Goal: Information Seeking & Learning: Learn about a topic

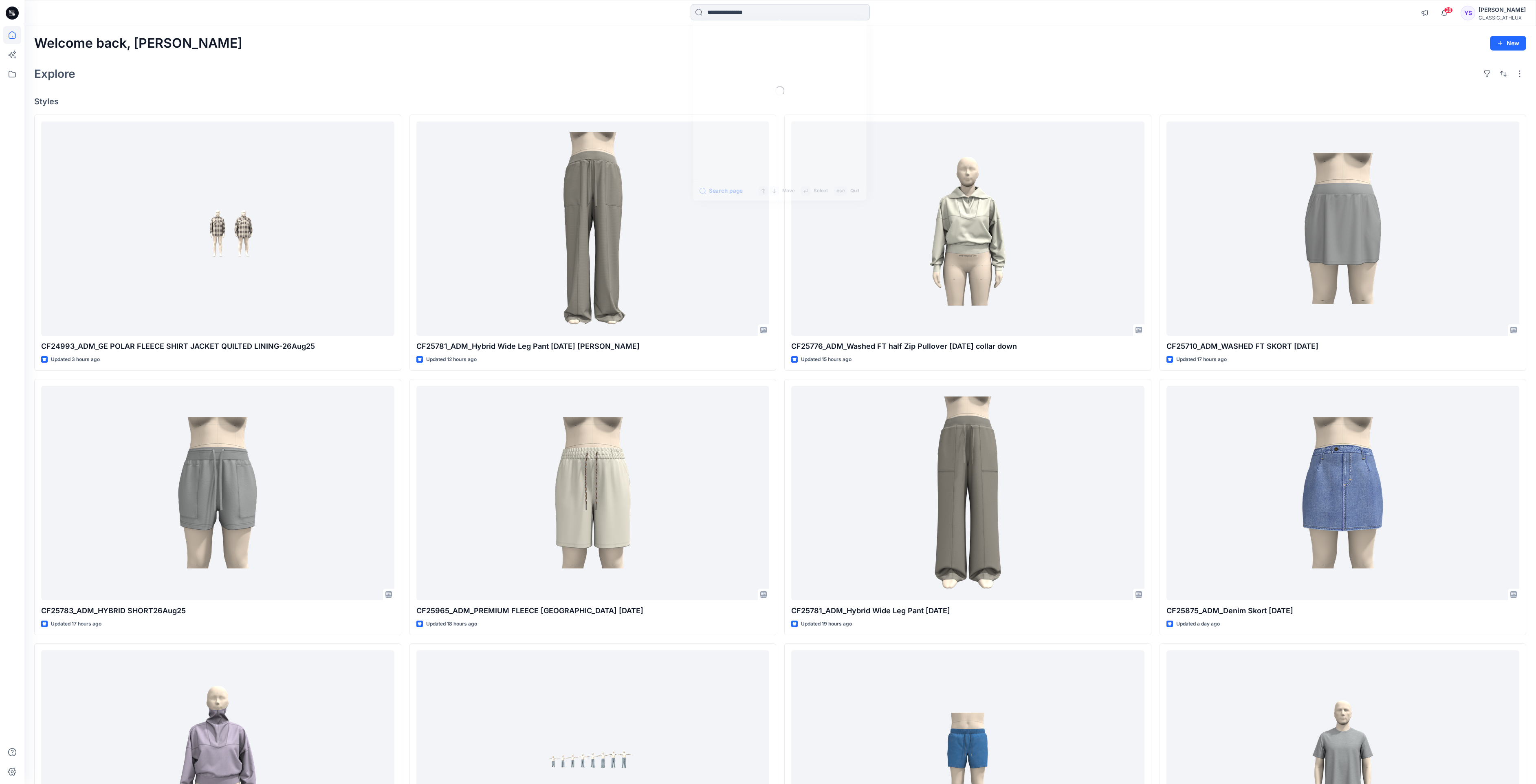
click at [733, 10] on input at bounding box center [780, 12] width 179 height 16
paste input "*******"
type input "*******"
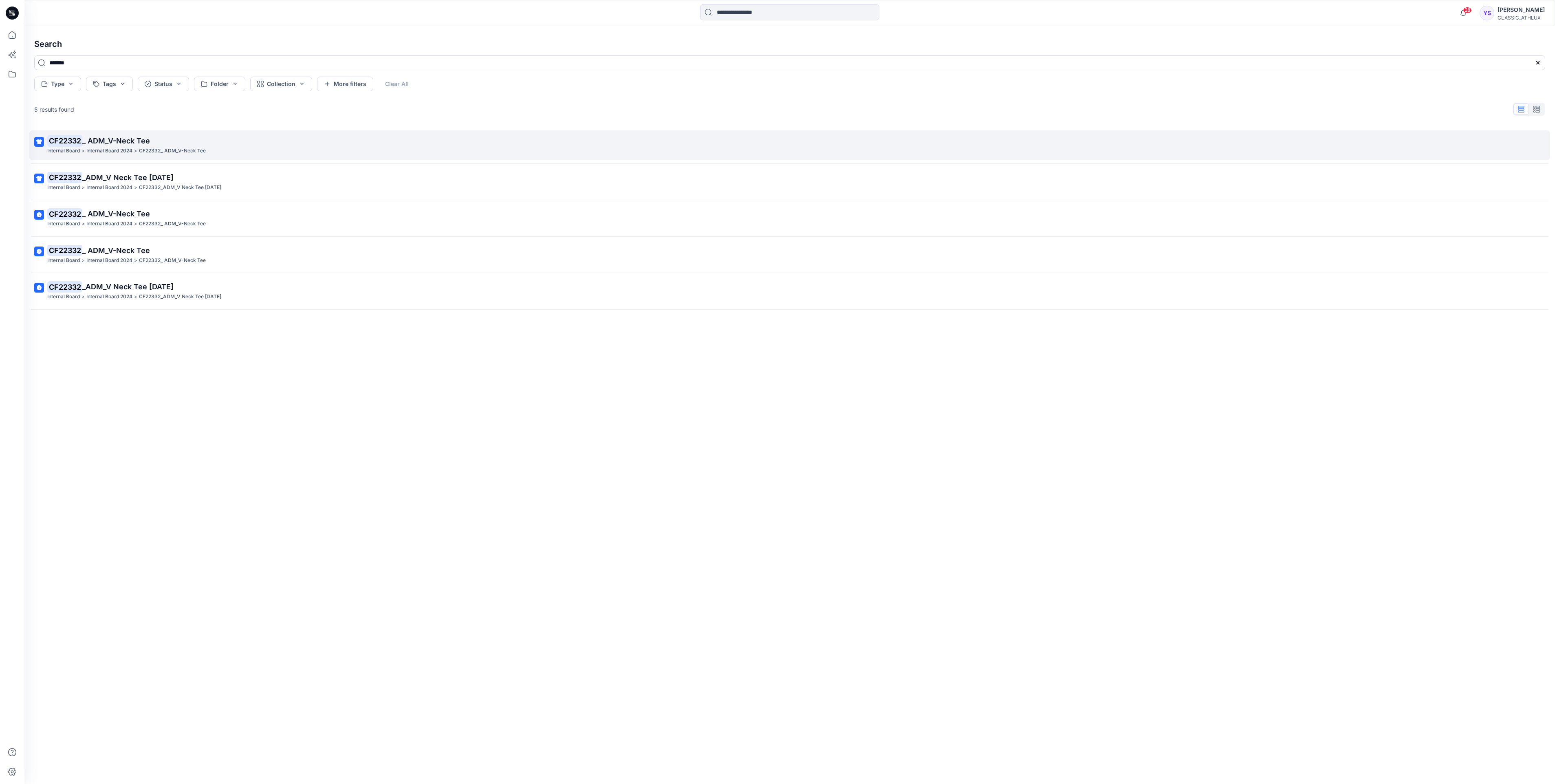
click at [100, 153] on p "Internal Board 2024" at bounding box center [109, 151] width 46 height 8
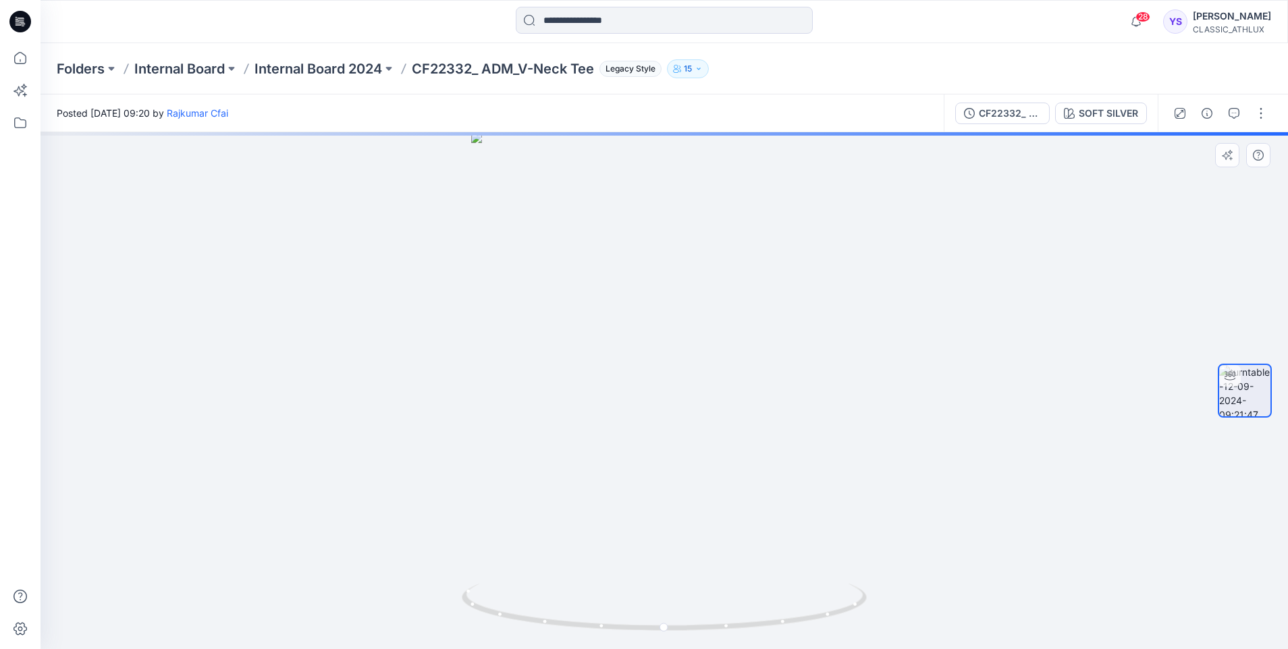
click at [991, 402] on div at bounding box center [664, 390] width 1247 height 517
click at [741, 431] on div at bounding box center [664, 390] width 1247 height 517
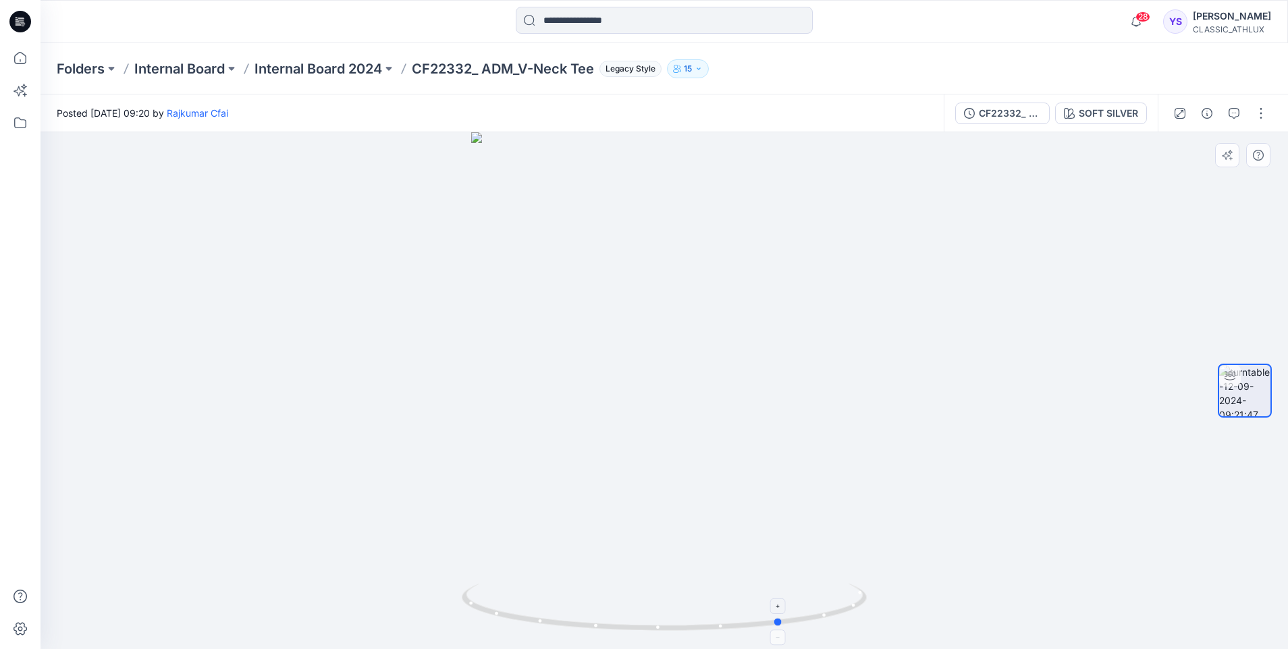
drag, startPoint x: 662, startPoint y: 628, endPoint x: 780, endPoint y: 586, distance: 125.3
click at [780, 586] on icon at bounding box center [666, 609] width 408 height 51
click at [778, 628] on icon at bounding box center [666, 609] width 408 height 51
drag, startPoint x: 709, startPoint y: 623, endPoint x: 809, endPoint y: 592, distance: 104.6
click at [809, 592] on icon at bounding box center [666, 609] width 408 height 51
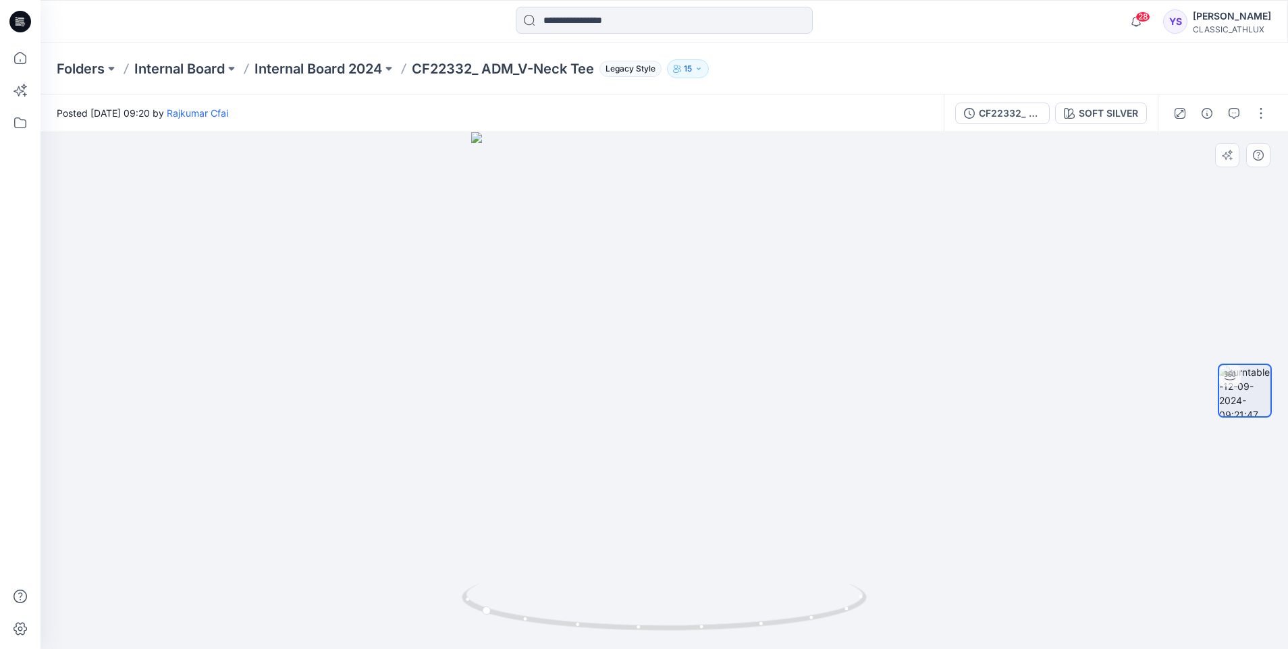
click at [1025, 486] on div at bounding box center [664, 390] width 1247 height 517
